Goal: Communication & Community: Answer question/provide support

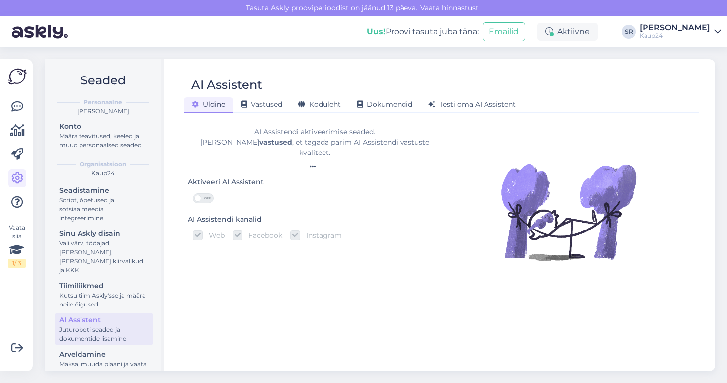
click at [698, 28] on div "Sandra Roosna" at bounding box center [674, 28] width 71 height 8
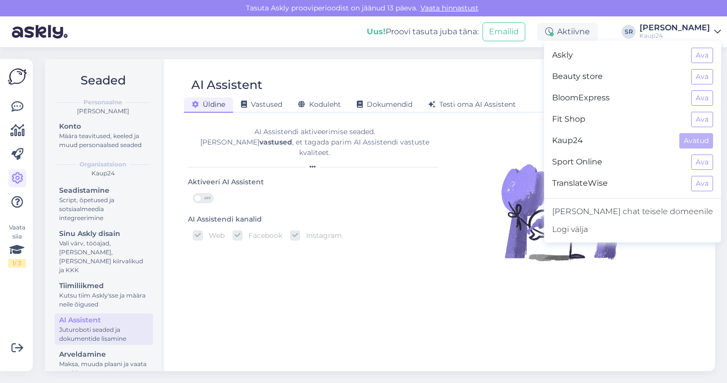
click at [657, 155] on span "Sport Online" at bounding box center [617, 162] width 131 height 15
click at [626, 230] on div "Logi välja" at bounding box center [632, 230] width 177 height 18
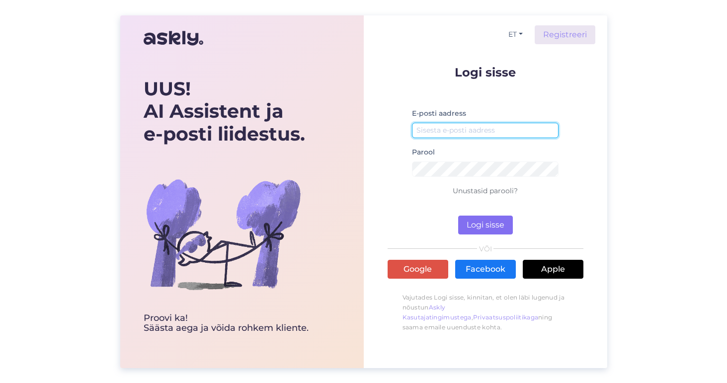
type input "[EMAIL_ADDRESS][DOMAIN_NAME]"
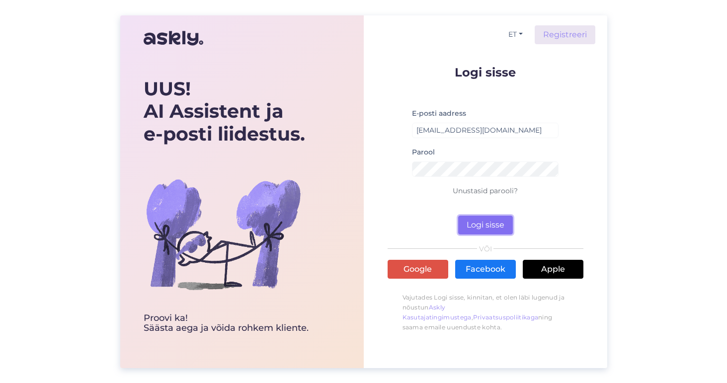
click at [476, 224] on button "Logi sisse" at bounding box center [485, 225] width 55 height 19
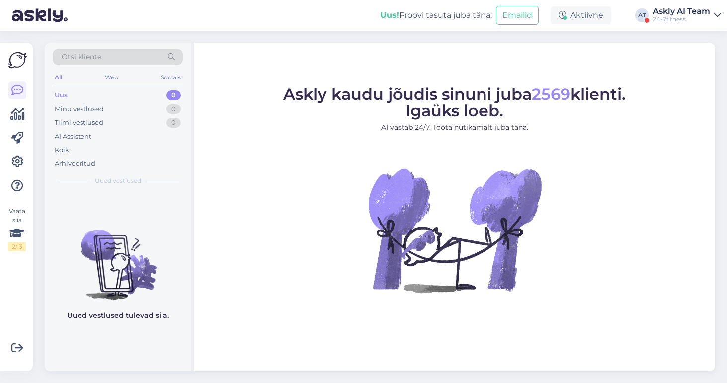
click at [673, 14] on div "Askly AI Team" at bounding box center [681, 11] width 57 height 8
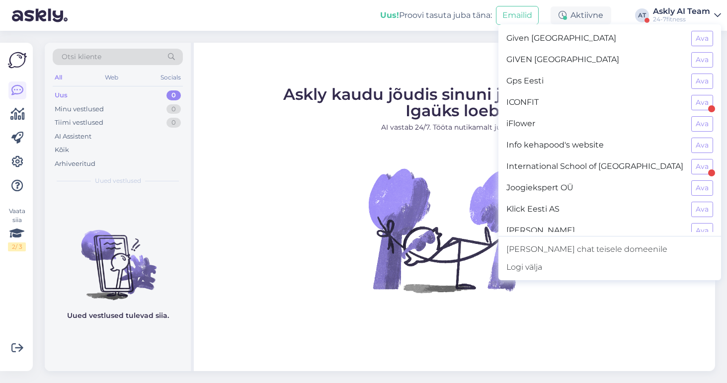
scroll to position [279, 0]
click at [703, 102] on button "Ava" at bounding box center [702, 101] width 22 height 15
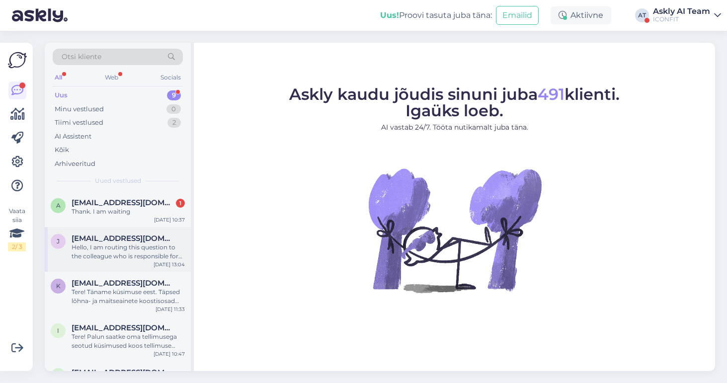
click at [119, 251] on div "Hello, I am routing this question to the colleague who is responsible for this …" at bounding box center [128, 252] width 113 height 18
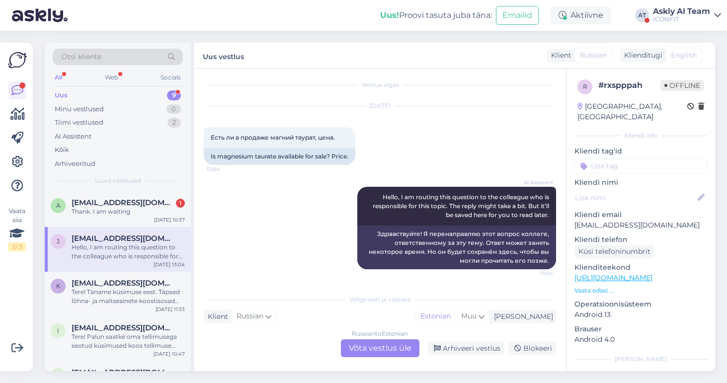
scroll to position [30, 0]
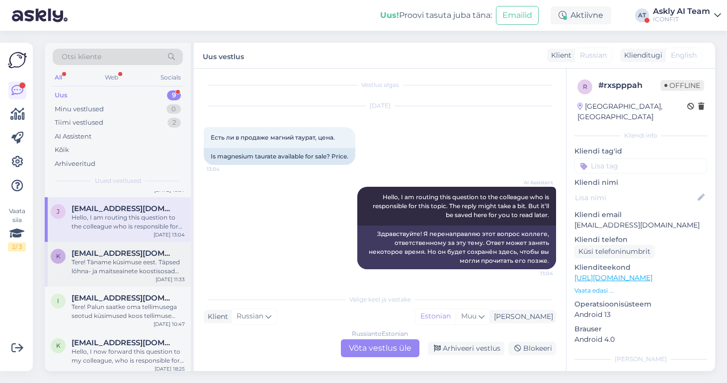
click at [118, 263] on div "Tere! Täname küsimuse eest. Täpsed lõhna- ja maitseainete koostisosad ICONFIT B…" at bounding box center [128, 267] width 113 height 18
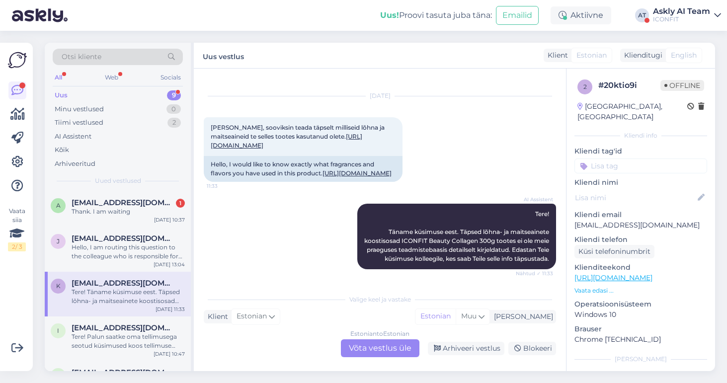
scroll to position [29, 0]
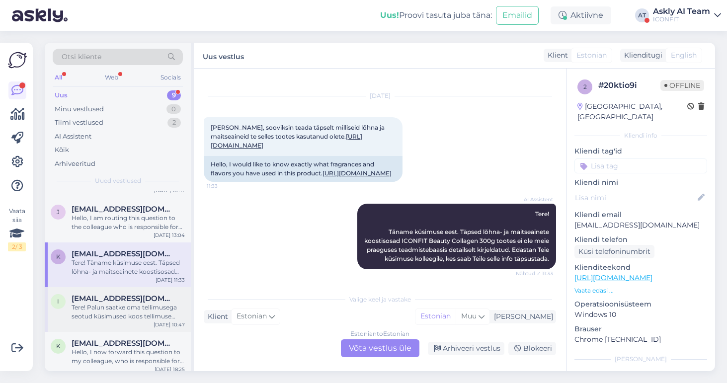
click at [125, 306] on div "Tere! Palun saatke oma tellimusega seotud küsimused koos tellimuse numbriga aad…" at bounding box center [128, 312] width 113 height 18
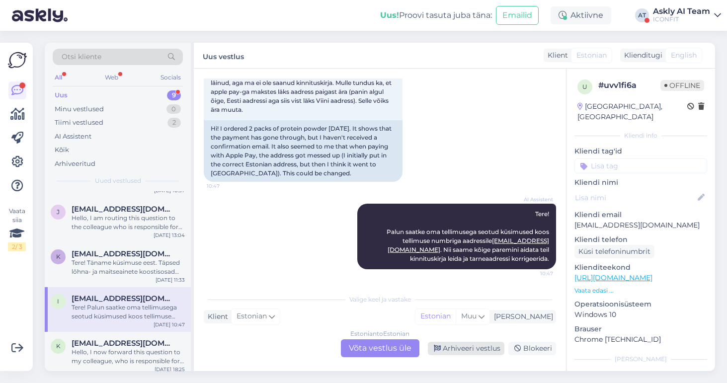
click at [485, 344] on div "Arhiveeri vestlus" at bounding box center [466, 348] width 77 height 13
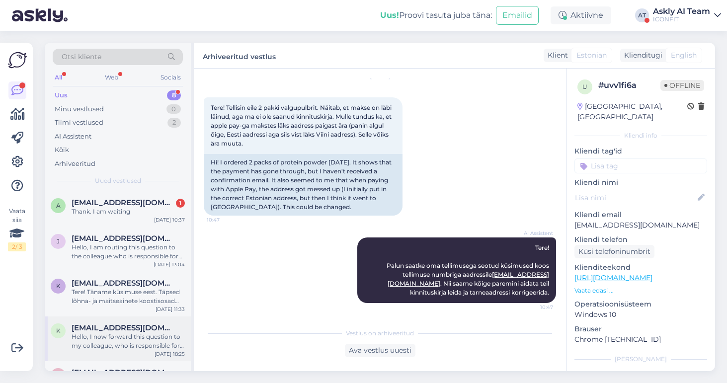
scroll to position [160, 0]
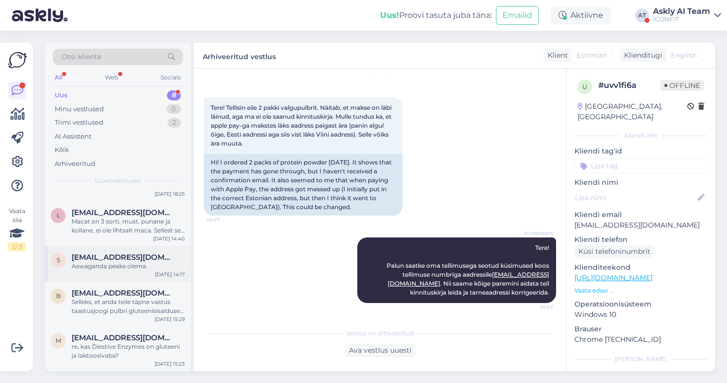
click at [128, 265] on div "Aswaganda peaks olema" at bounding box center [128, 266] width 113 height 9
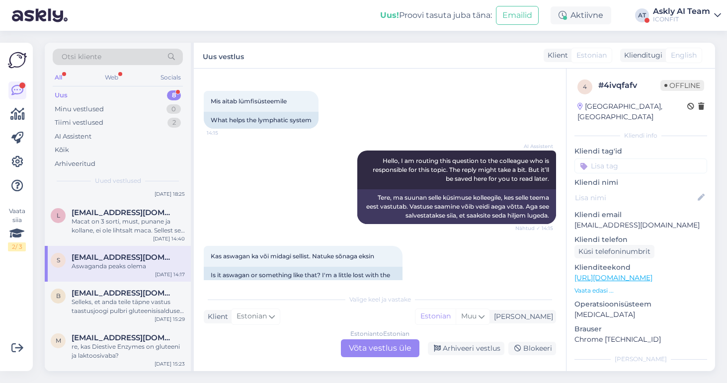
scroll to position [123, 0]
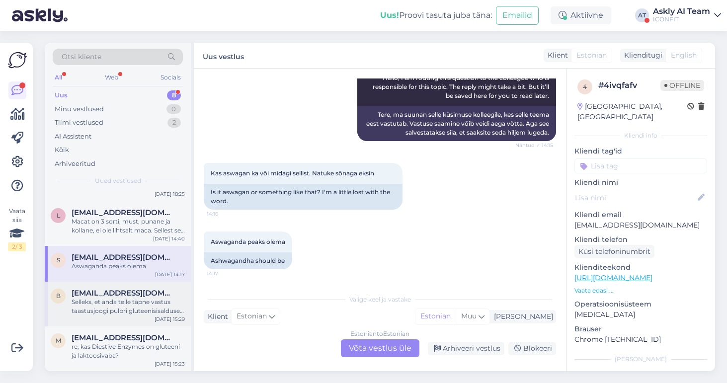
click at [116, 314] on div "Selleks, et anda teile täpne vastus taastusjoogi pulbri gluteenisisalduse kohta…" at bounding box center [128, 307] width 113 height 18
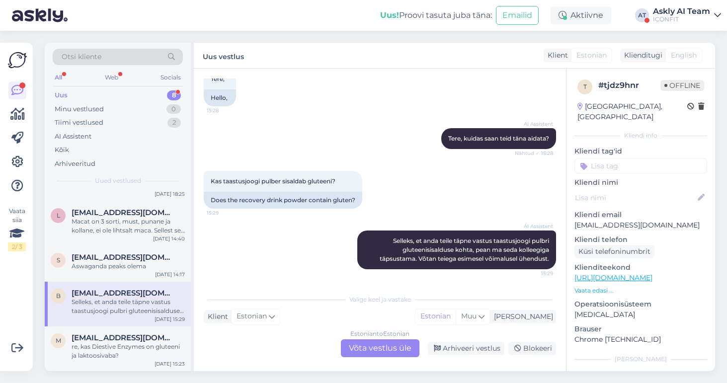
scroll to position [0, 0]
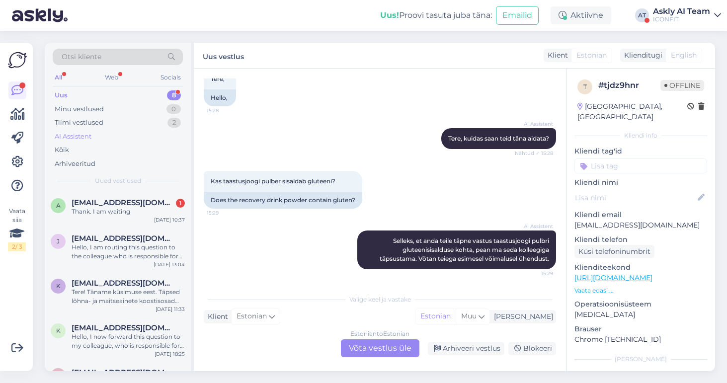
click at [84, 138] on div "AI Assistent" at bounding box center [73, 137] width 37 height 10
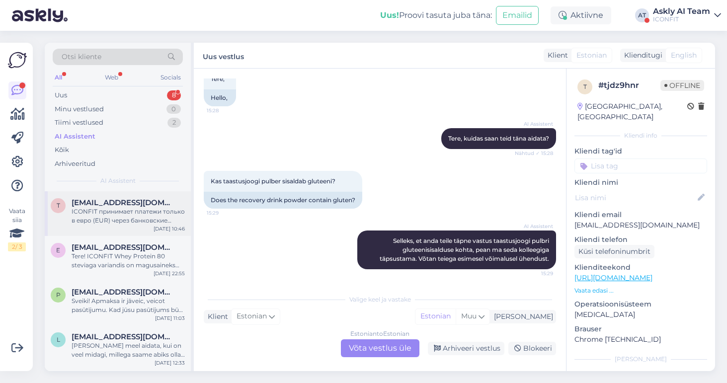
click at [142, 213] on div "ICONFIT принимает платежи только в евро (EUR) через банковские ссылки Maksekesk…" at bounding box center [128, 216] width 113 height 18
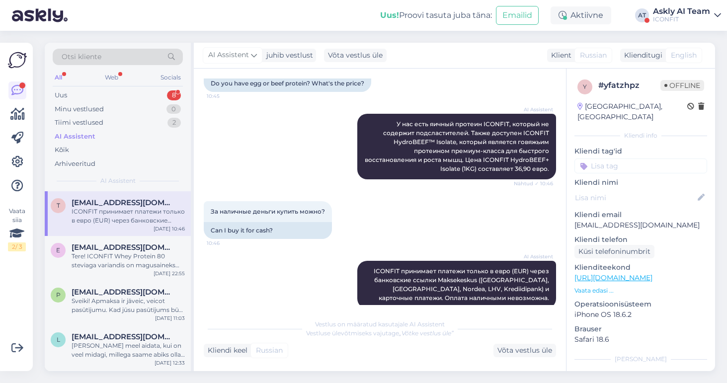
scroll to position [185, 0]
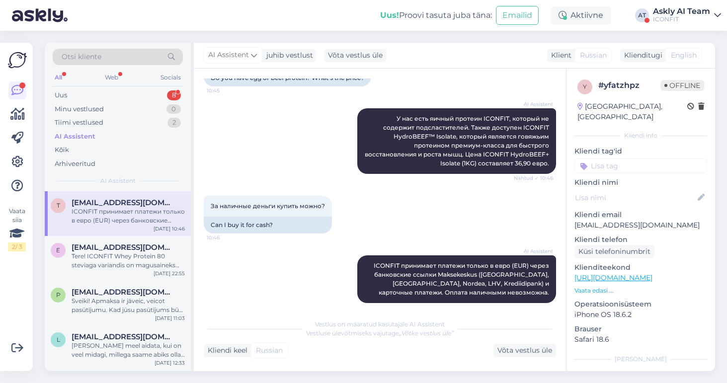
click at [121, 257] on div "Tere! ICONFIT Whey Protein 80 steviaga variandis on magusaineks stevioolglükosi…" at bounding box center [128, 261] width 113 height 18
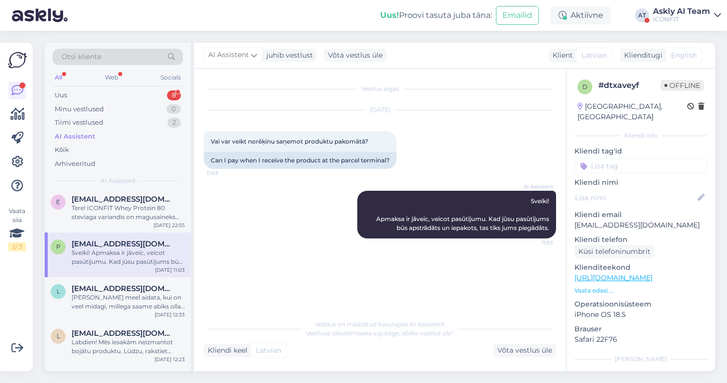
scroll to position [50, 0]
click at [125, 296] on div "[PERSON_NAME] meel aidata, kui on veel midagi, millega saame abiks olla, andke …" at bounding box center [128, 300] width 113 height 18
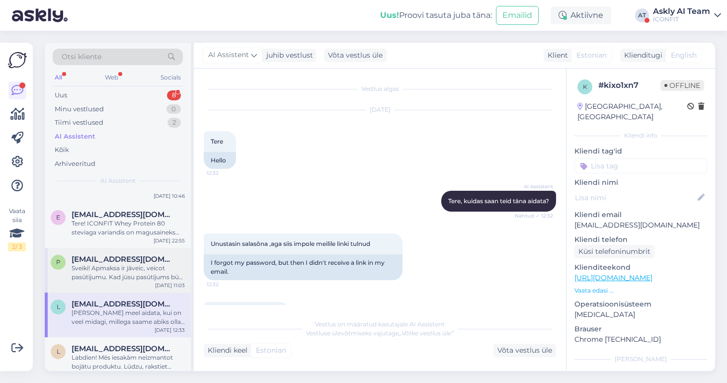
scroll to position [46, 0]
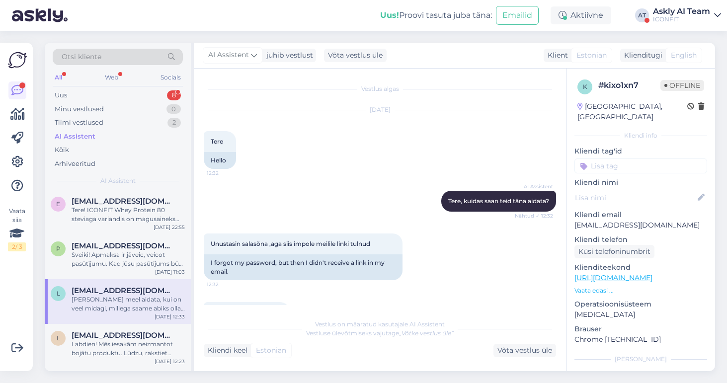
click at [666, 9] on div "Askly AI Team" at bounding box center [681, 11] width 57 height 8
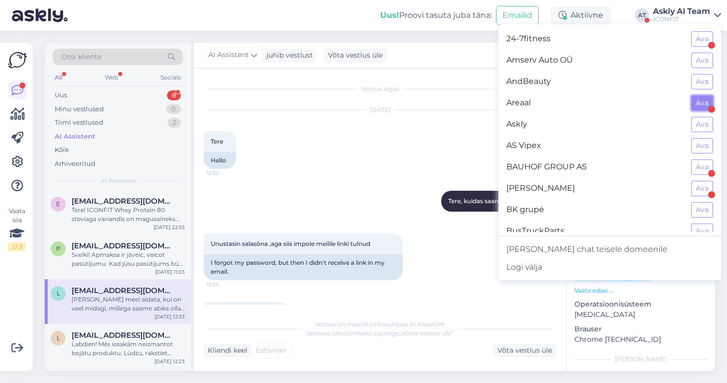
click at [698, 102] on button "Ava" at bounding box center [702, 102] width 22 height 15
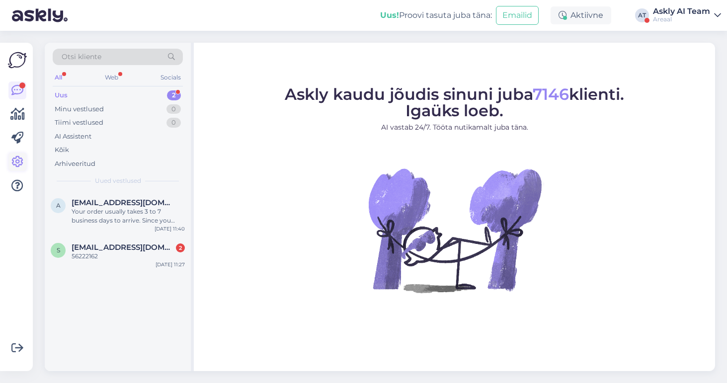
click at [18, 160] on icon at bounding box center [17, 162] width 12 height 12
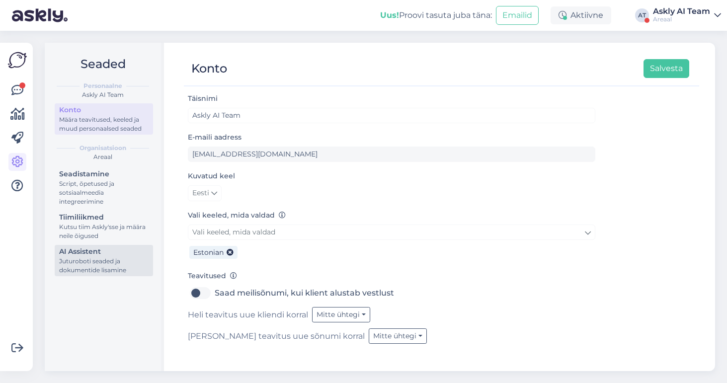
click at [97, 254] on div "AI Assistent" at bounding box center [103, 251] width 89 height 10
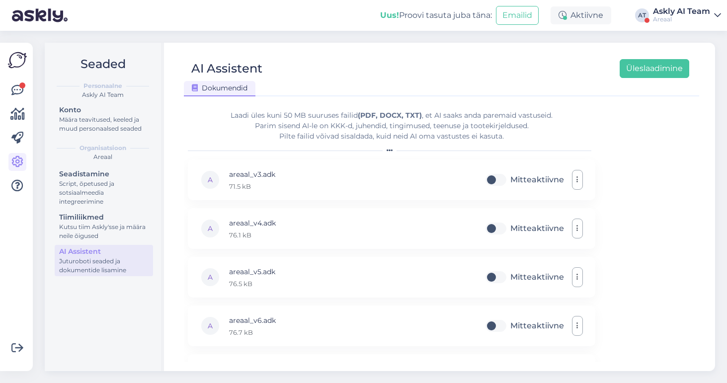
scroll to position [33, 0]
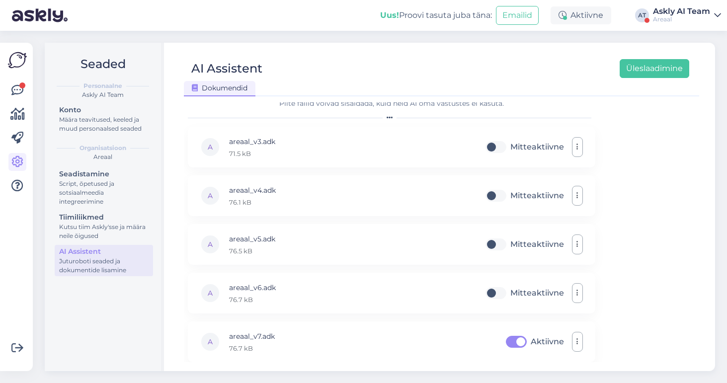
click at [676, 12] on div "Askly AI Team" at bounding box center [681, 11] width 57 height 8
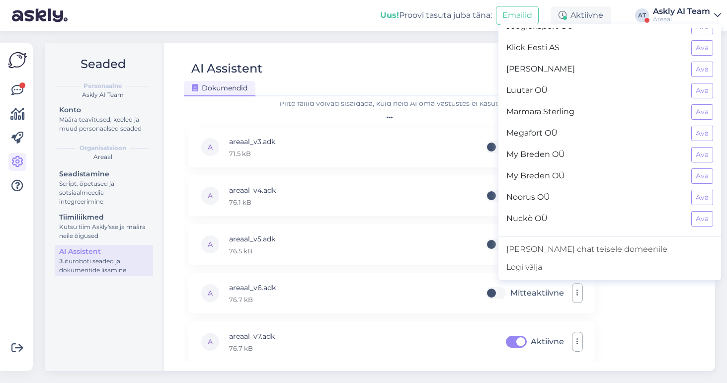
scroll to position [439, 0]
click at [703, 158] on button "Ava" at bounding box center [702, 155] width 22 height 15
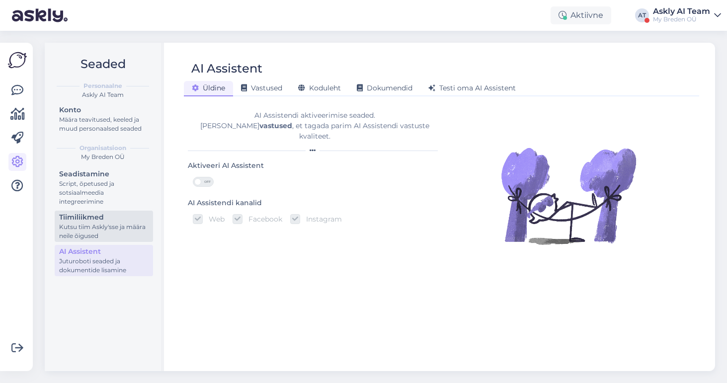
click at [92, 226] on div "Kutsu tiim Askly'sse ja määra neile õigused" at bounding box center [103, 232] width 89 height 18
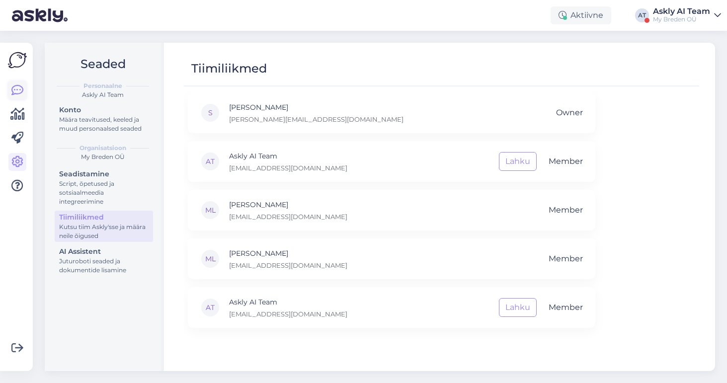
click at [15, 90] on icon at bounding box center [17, 90] width 12 height 12
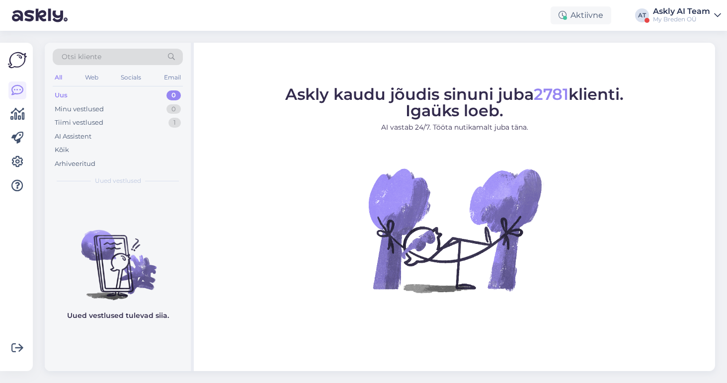
click at [680, 13] on div "Askly AI Team" at bounding box center [681, 11] width 57 height 8
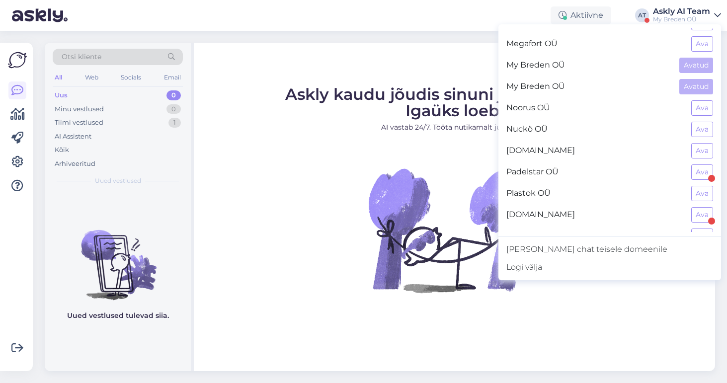
scroll to position [485, 0]
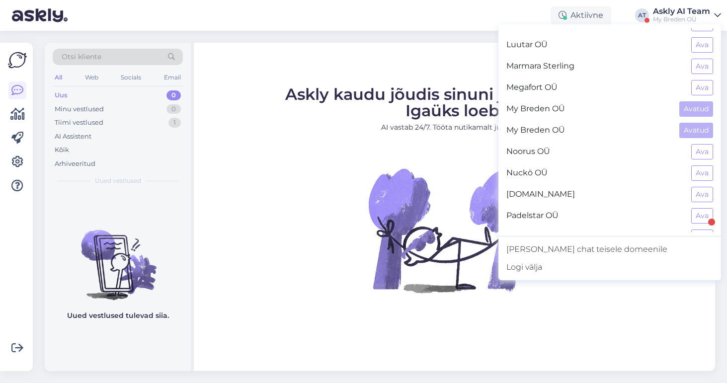
click at [383, 173] on img at bounding box center [454, 230] width 179 height 179
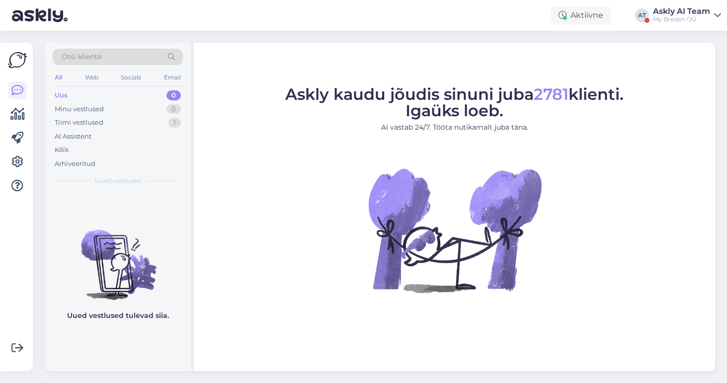
click at [669, 17] on div "My Breden OÜ" at bounding box center [681, 19] width 57 height 8
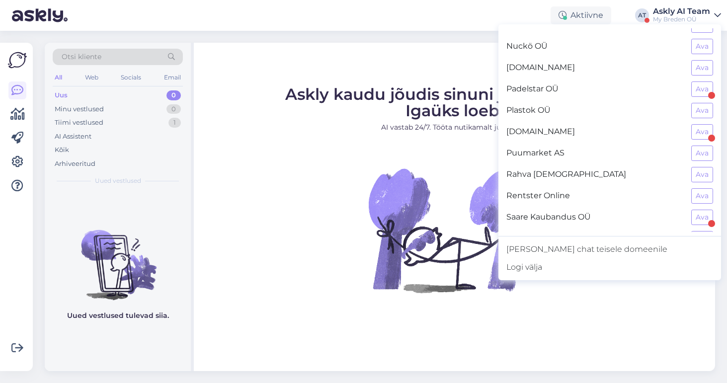
scroll to position [716, 0]
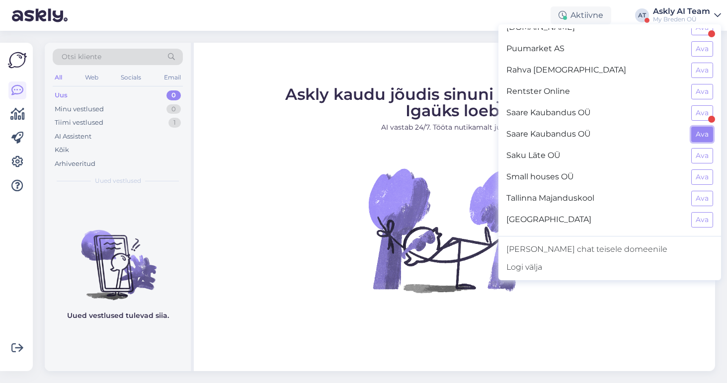
click at [697, 129] on button "Ava" at bounding box center [702, 134] width 22 height 15
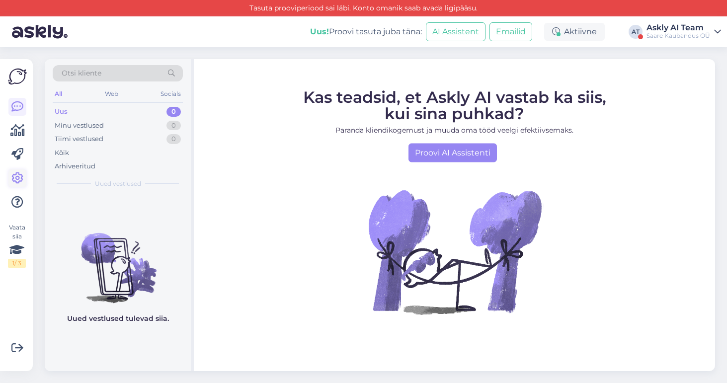
click at [18, 182] on icon at bounding box center [17, 178] width 12 height 12
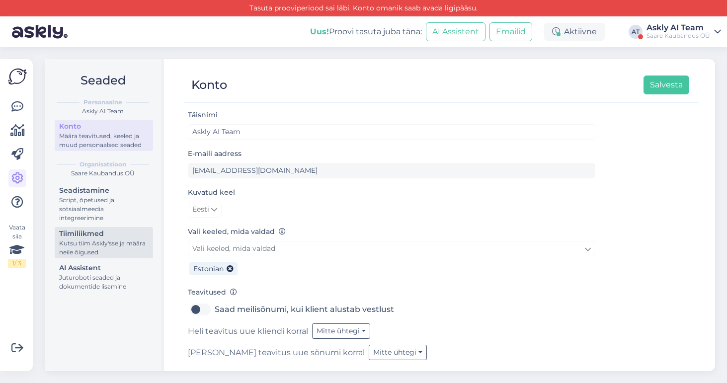
click at [101, 249] on div "Kutsu tiim Askly'sse ja määra neile õigused" at bounding box center [103, 248] width 89 height 18
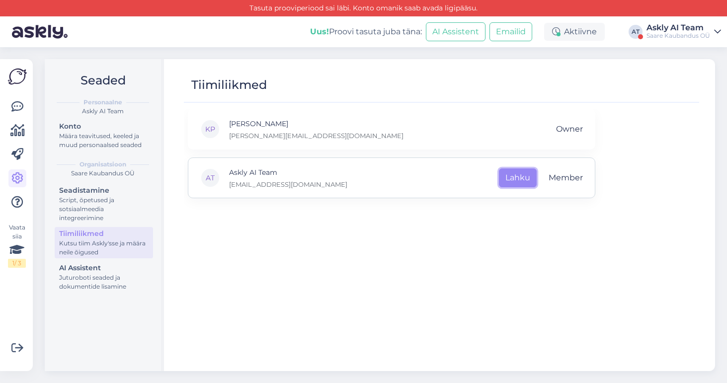
click at [516, 172] on button "Lahku" at bounding box center [518, 177] width 38 height 19
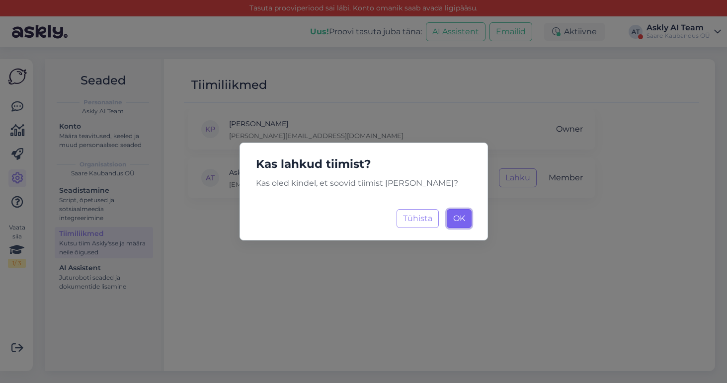
click at [455, 217] on span "OK" at bounding box center [459, 218] width 12 height 9
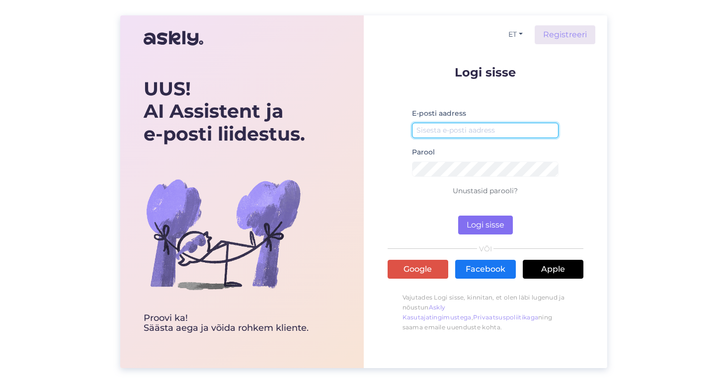
type input "[EMAIL_ADDRESS][DOMAIN_NAME]"
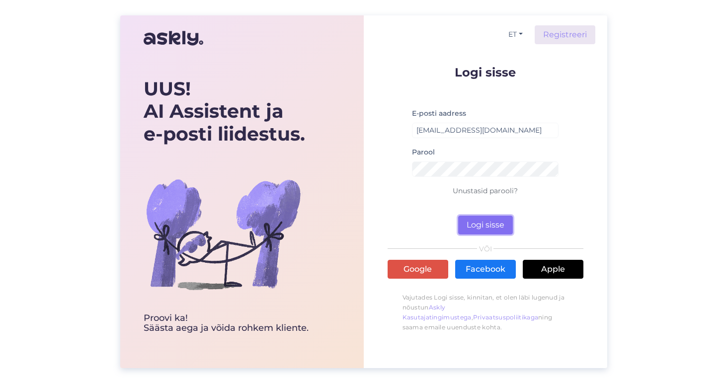
click at [474, 223] on button "Logi sisse" at bounding box center [485, 225] width 55 height 19
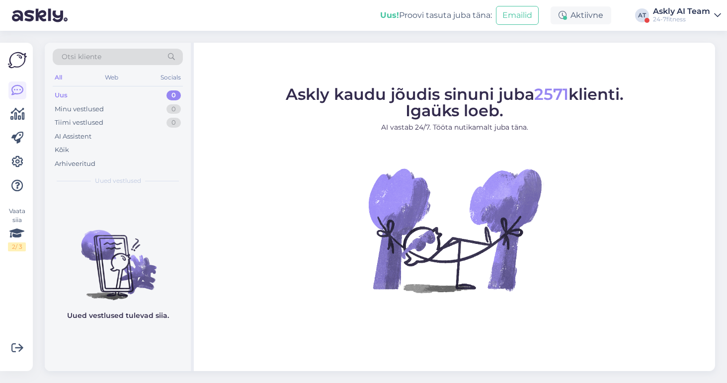
click at [677, 13] on div "Askly AI Team" at bounding box center [681, 11] width 57 height 8
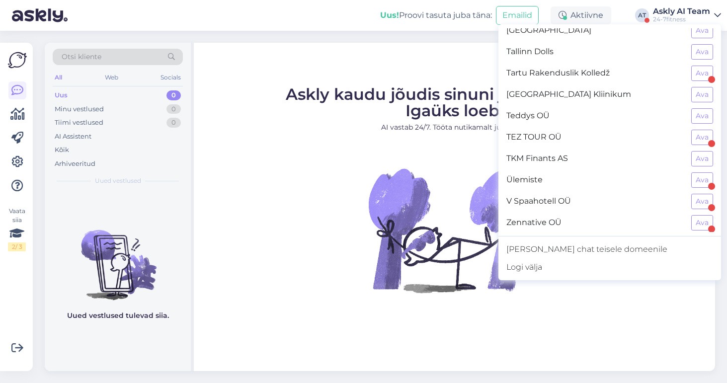
scroll to position [886, 0]
click at [691, 222] on div "Zennative OÜ Ava" at bounding box center [609, 221] width 223 height 21
click at [700, 221] on button "Ava" at bounding box center [702, 221] width 22 height 15
